Goal: Information Seeking & Learning: Learn about a topic

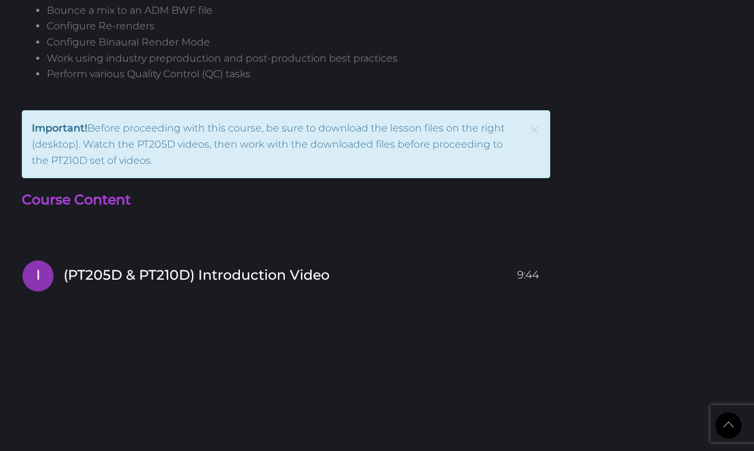
scroll to position [2091, 0]
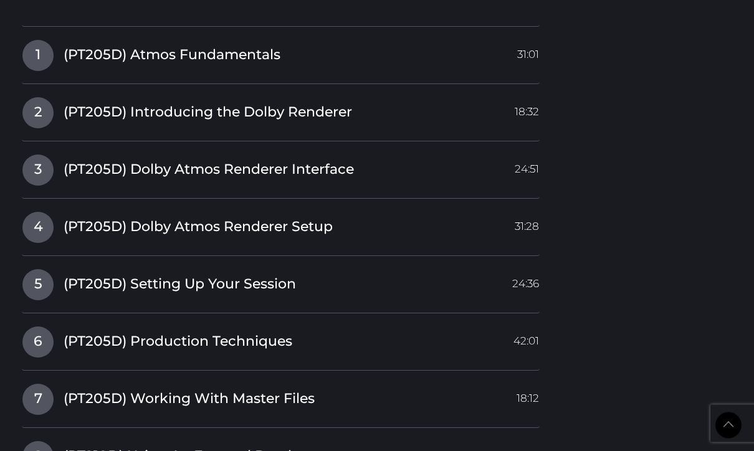
click at [42, 160] on span "3" at bounding box center [37, 170] width 31 height 31
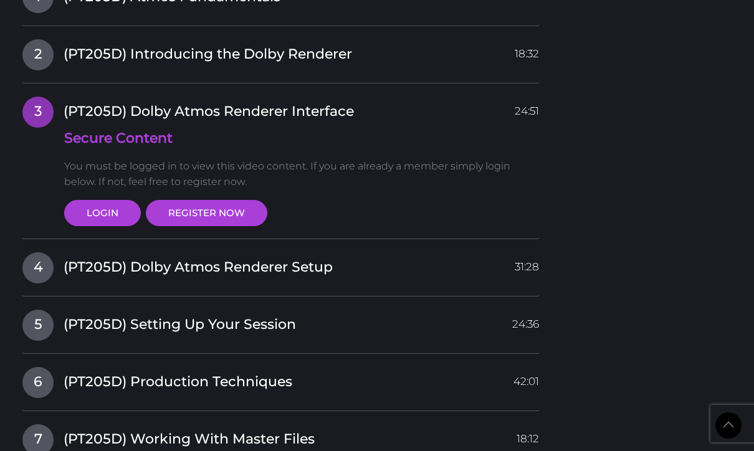
scroll to position [2422, 0]
click at [83, 199] on link "LOGIN" at bounding box center [102, 212] width 77 height 26
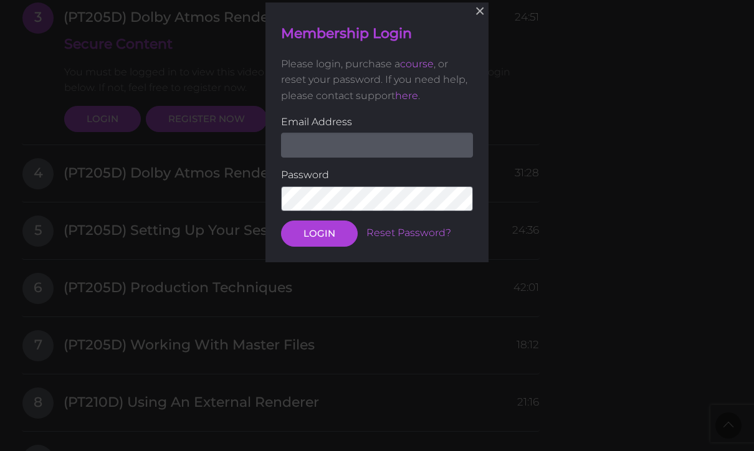
scroll to position [2514, 0]
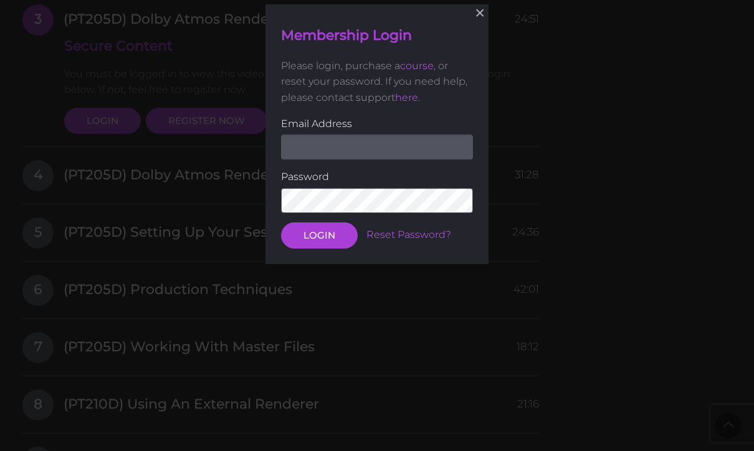
click at [438, 149] on input "email" at bounding box center [377, 147] width 192 height 25
type input "Scott@protoolscertified.com"
click at [318, 234] on button "LOGIN" at bounding box center [319, 235] width 77 height 26
click at [331, 233] on button "LOGIN" at bounding box center [319, 235] width 77 height 26
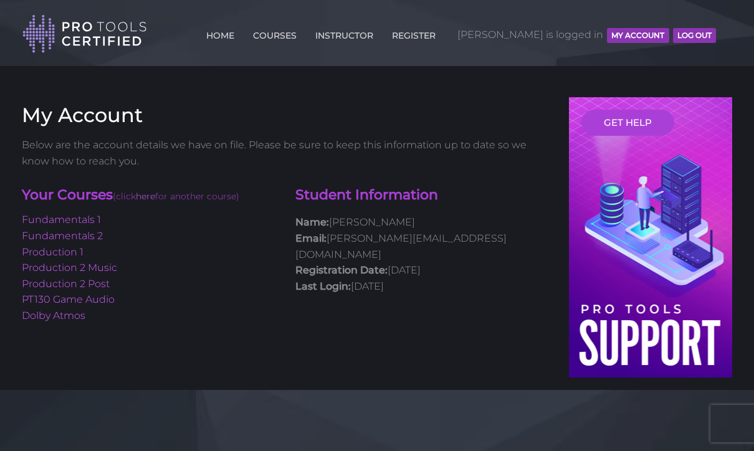
click at [43, 317] on link "Dolby Atmos" at bounding box center [54, 316] width 64 height 12
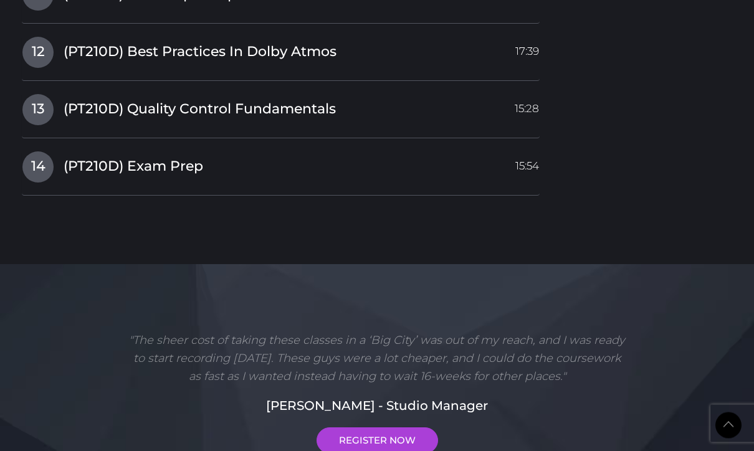
scroll to position [3183, 0]
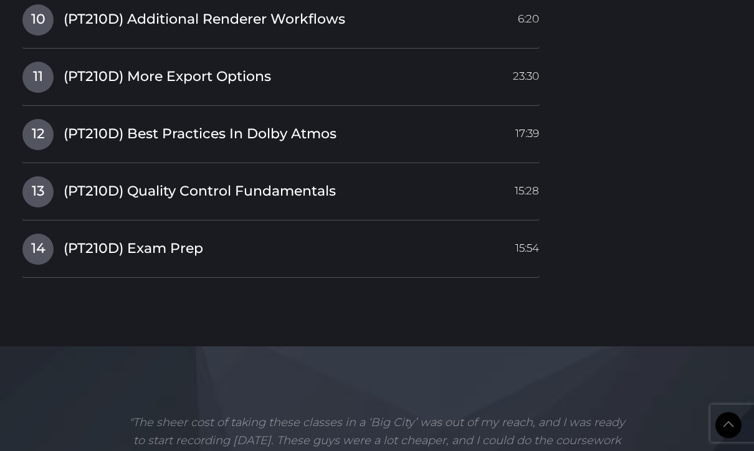
click at [41, 234] on span "14" at bounding box center [37, 249] width 31 height 31
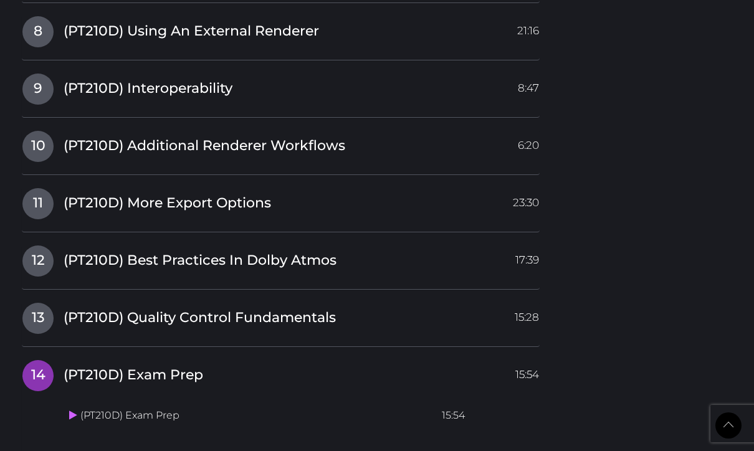
scroll to position [2767, 0]
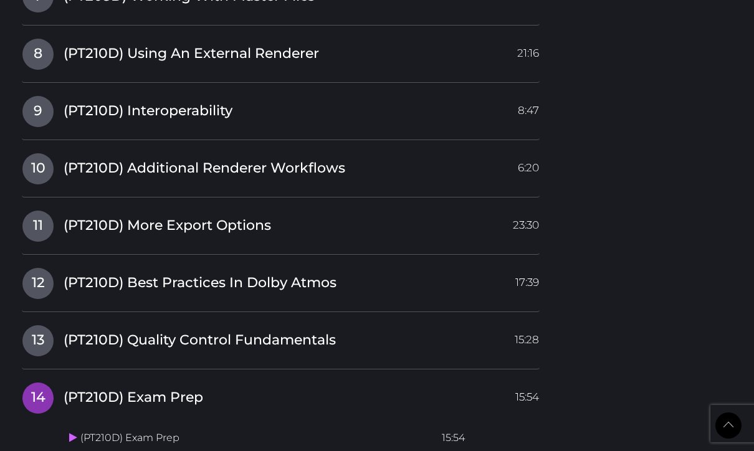
click at [32, 325] on span "13" at bounding box center [37, 340] width 31 height 31
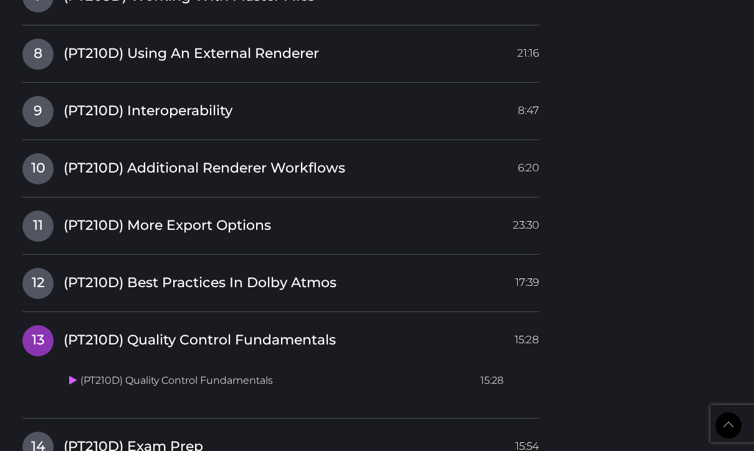
click at [41, 268] on span "12" at bounding box center [37, 283] width 31 height 31
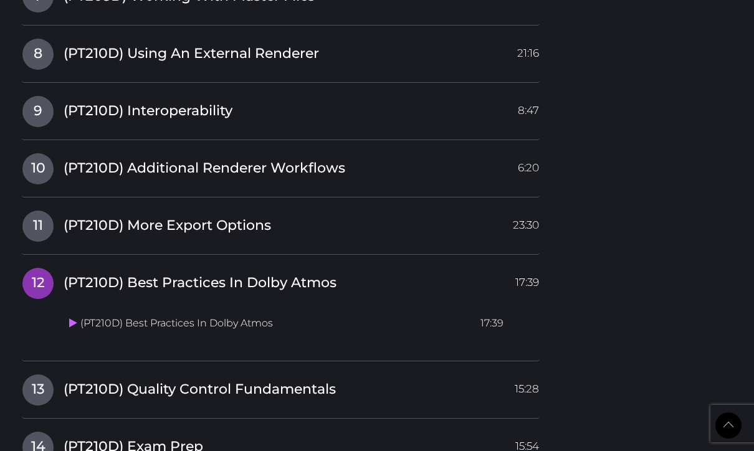
click at [32, 211] on span "11" at bounding box center [37, 226] width 31 height 31
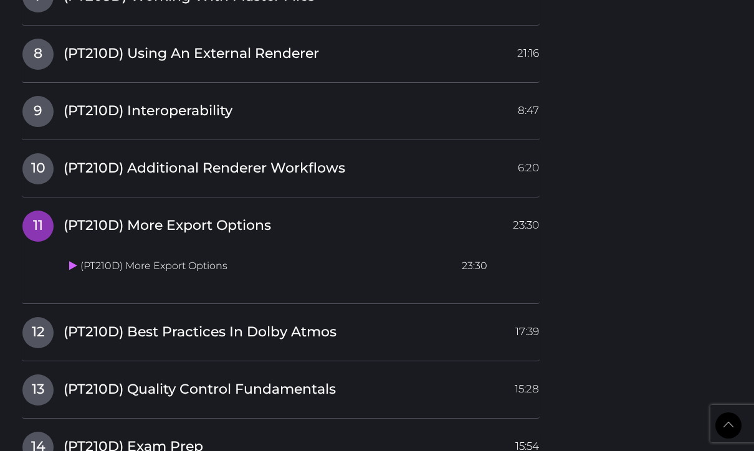
click at [39, 153] on span "10" at bounding box center [37, 168] width 31 height 31
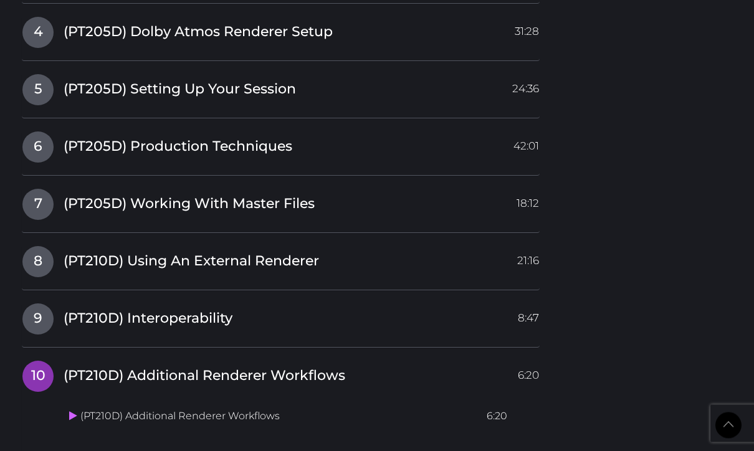
scroll to position [2557, 0]
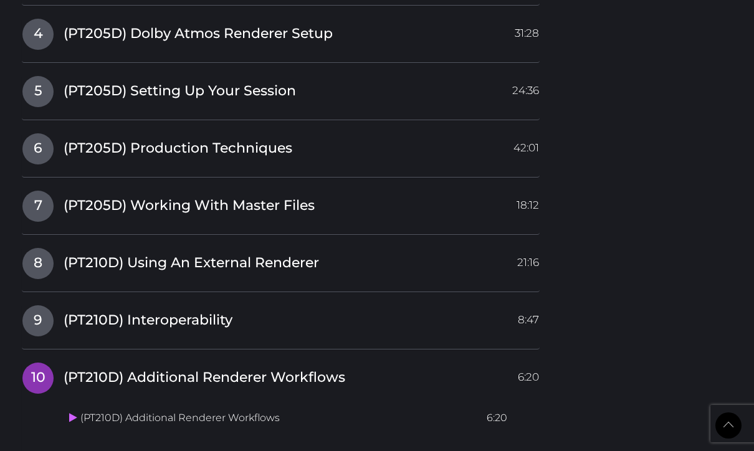
click at [37, 305] on span "9" at bounding box center [37, 320] width 31 height 31
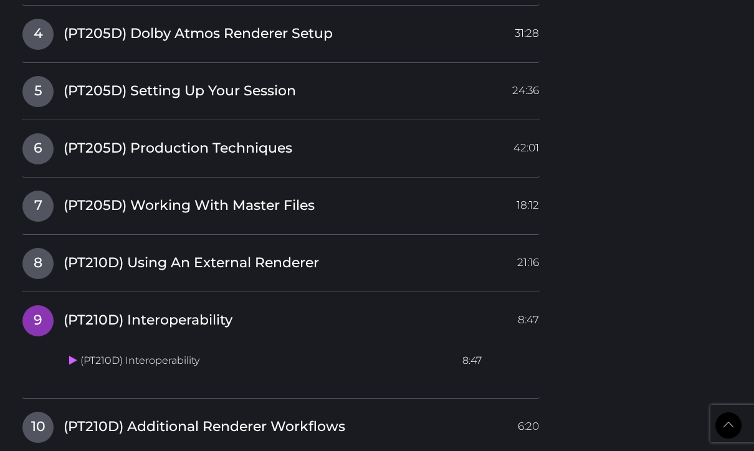
click at [38, 251] on span "8" at bounding box center [37, 263] width 31 height 31
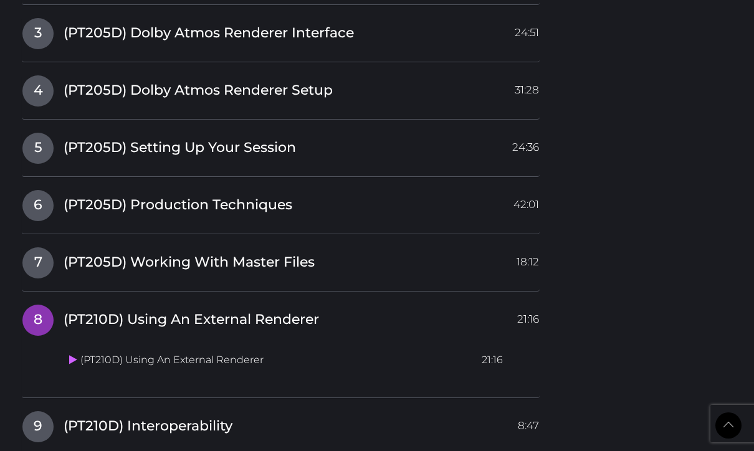
scroll to position [2479, 0]
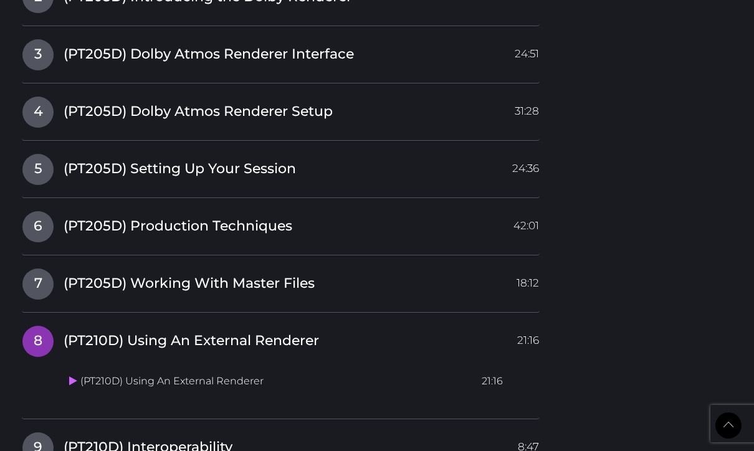
click at [38, 269] on span "7" at bounding box center [37, 284] width 31 height 31
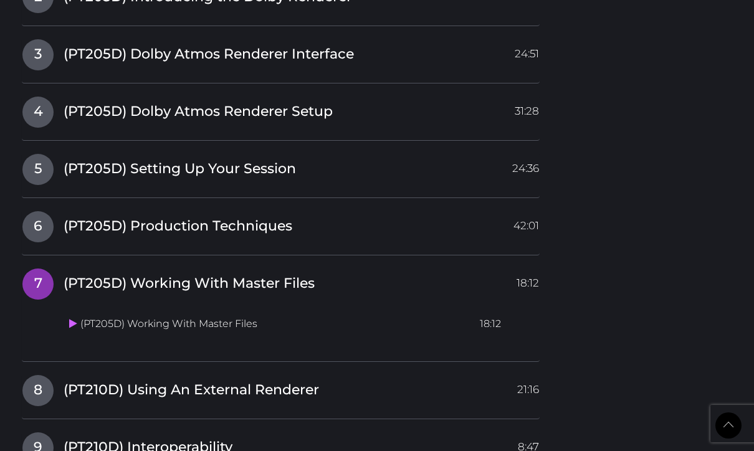
click at [33, 211] on span "6" at bounding box center [37, 226] width 31 height 31
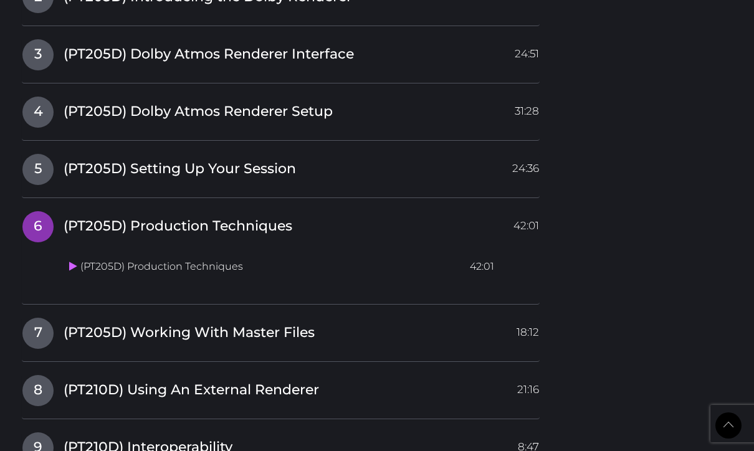
click at [38, 155] on span "5" at bounding box center [37, 169] width 31 height 31
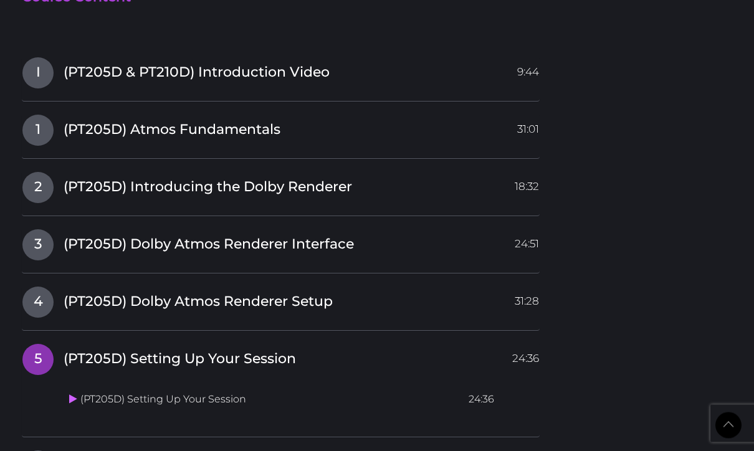
scroll to position [2289, 0]
click at [37, 288] on span "4" at bounding box center [37, 302] width 31 height 31
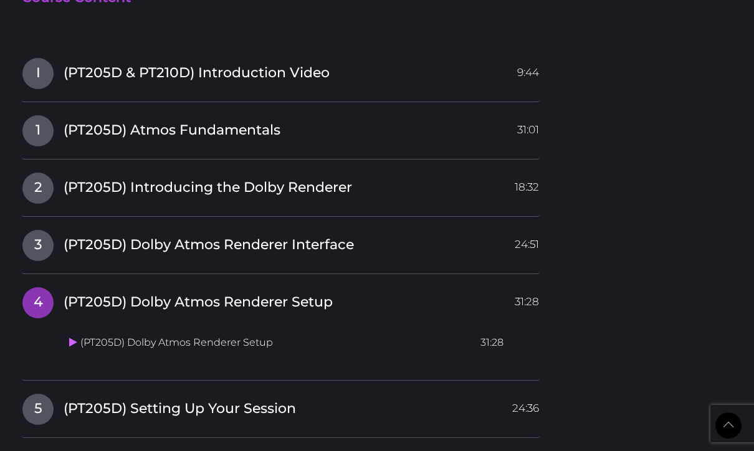
click at [46, 230] on span "3" at bounding box center [37, 245] width 31 height 31
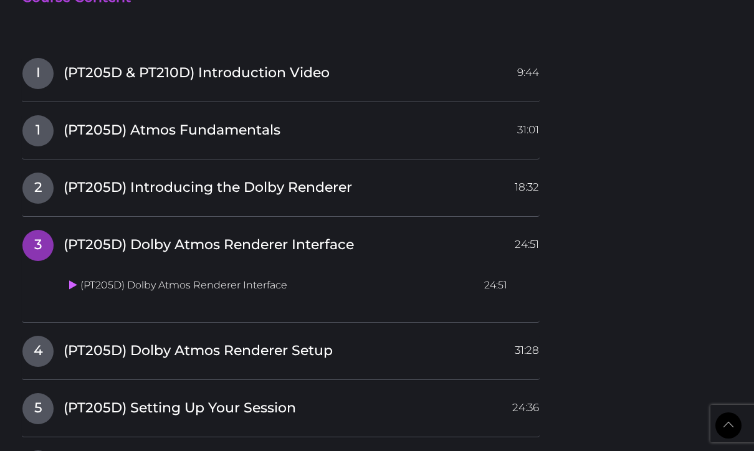
click at [44, 173] on span "2" at bounding box center [37, 188] width 31 height 31
click at [48, 115] on span "1" at bounding box center [37, 130] width 31 height 31
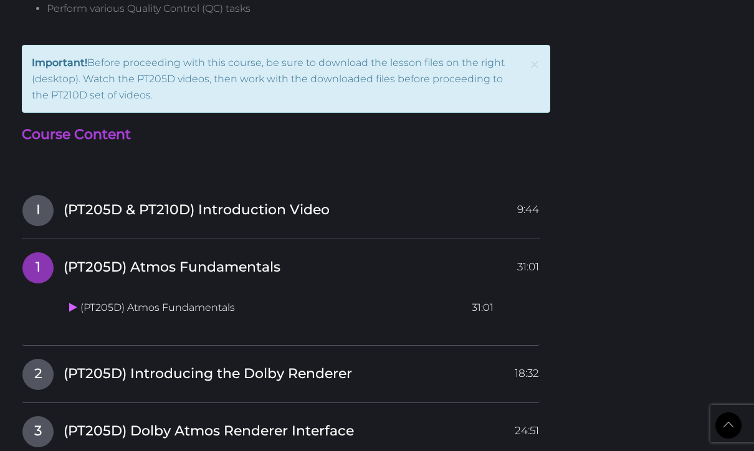
scroll to position [2150, 0]
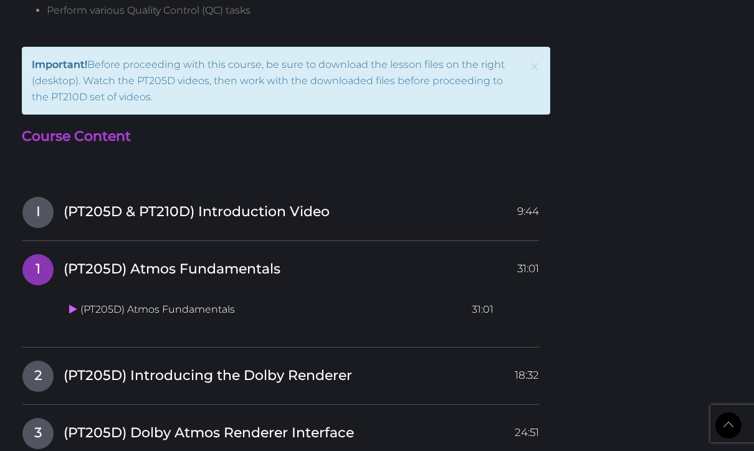
click at [37, 197] on span "I" at bounding box center [37, 212] width 31 height 31
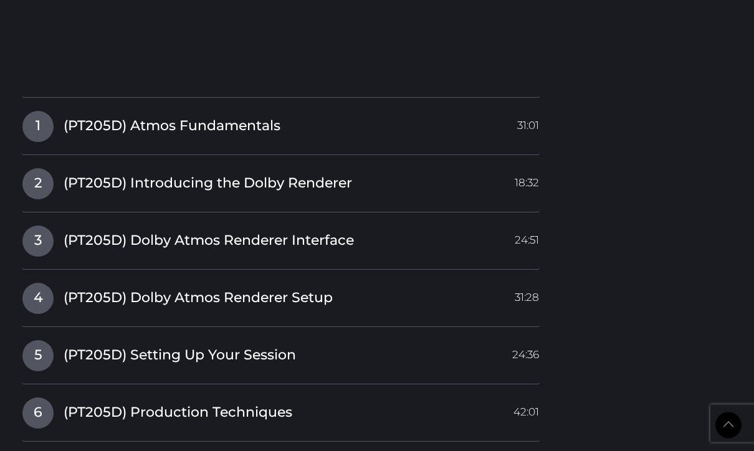
scroll to position [2562, 0]
click at [43, 113] on span "1" at bounding box center [37, 126] width 31 height 31
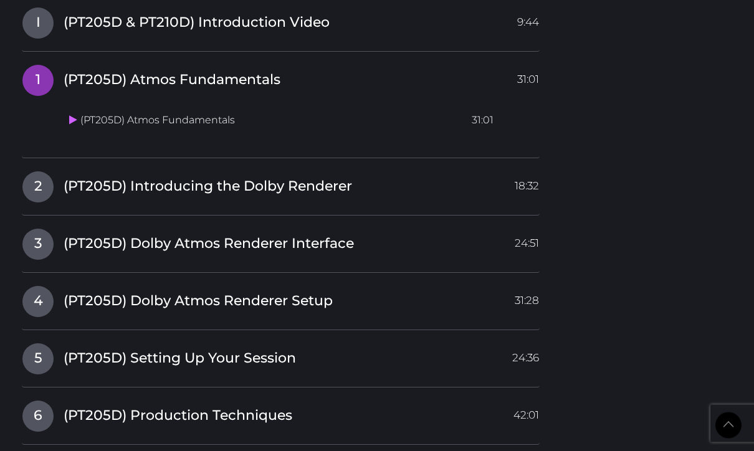
scroll to position [2339, 0]
click at [70, 115] on icon at bounding box center [73, 120] width 8 height 10
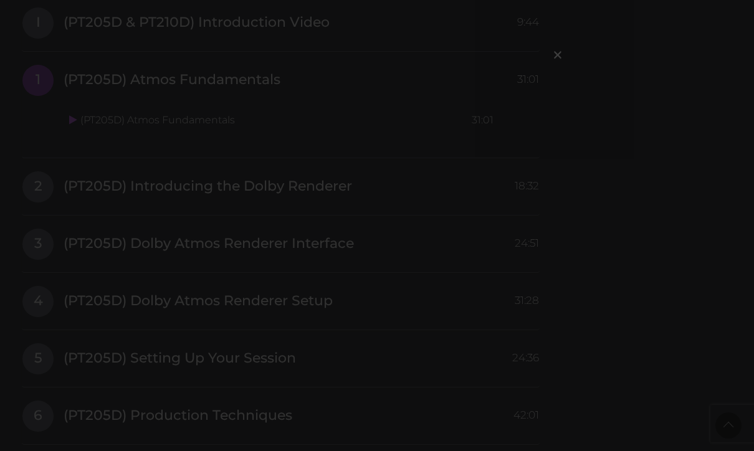
scroll to position [2452, 0]
